Goal: Task Accomplishment & Management: Manage account settings

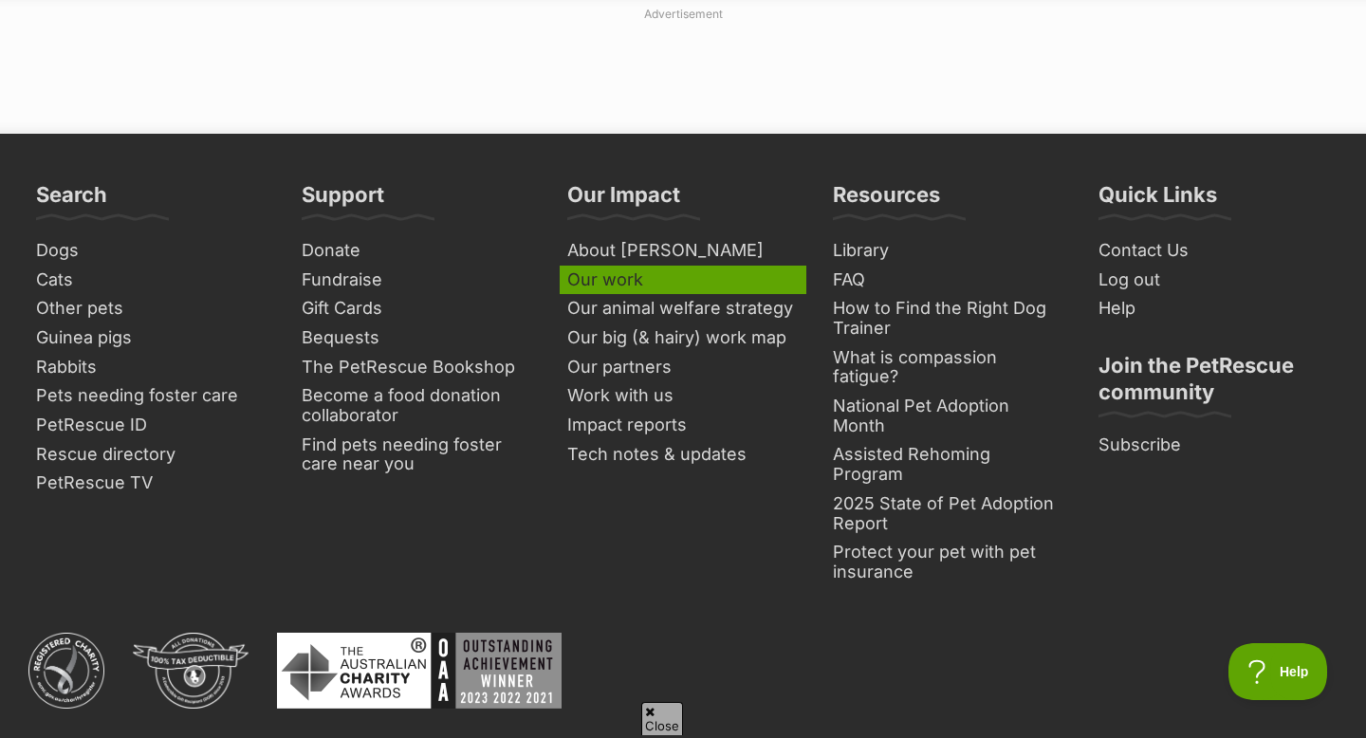
scroll to position [2555, 0]
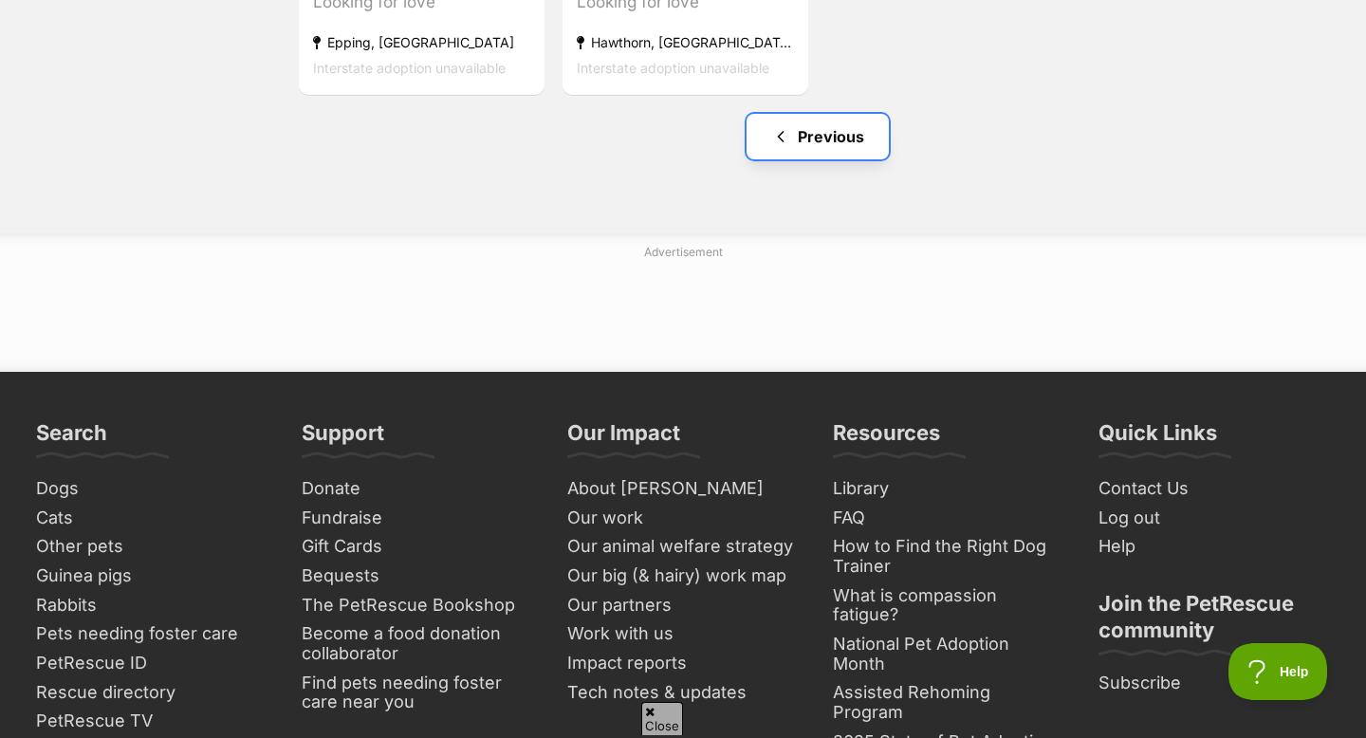
click at [827, 143] on link "Previous" at bounding box center [818, 137] width 142 height 46
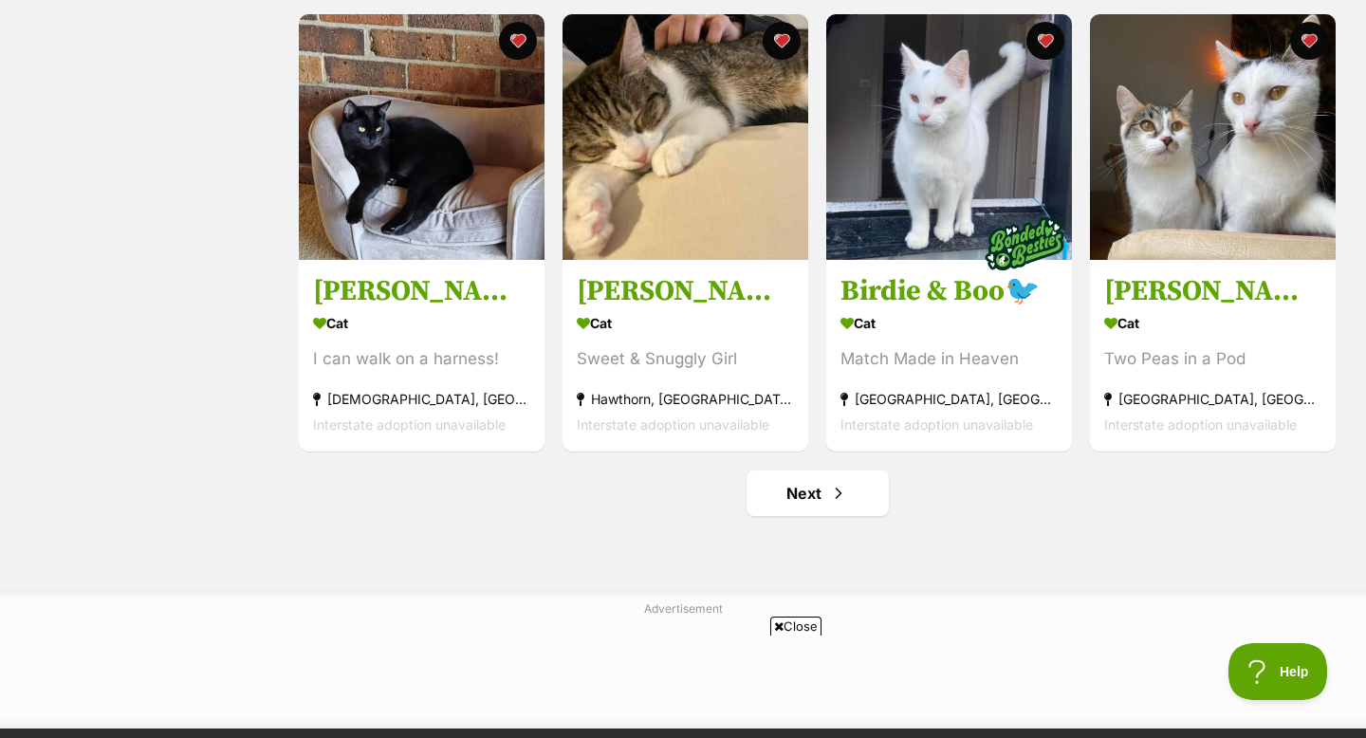
scroll to position [2216, 0]
